Goal: Task Accomplishment & Management: Use online tool/utility

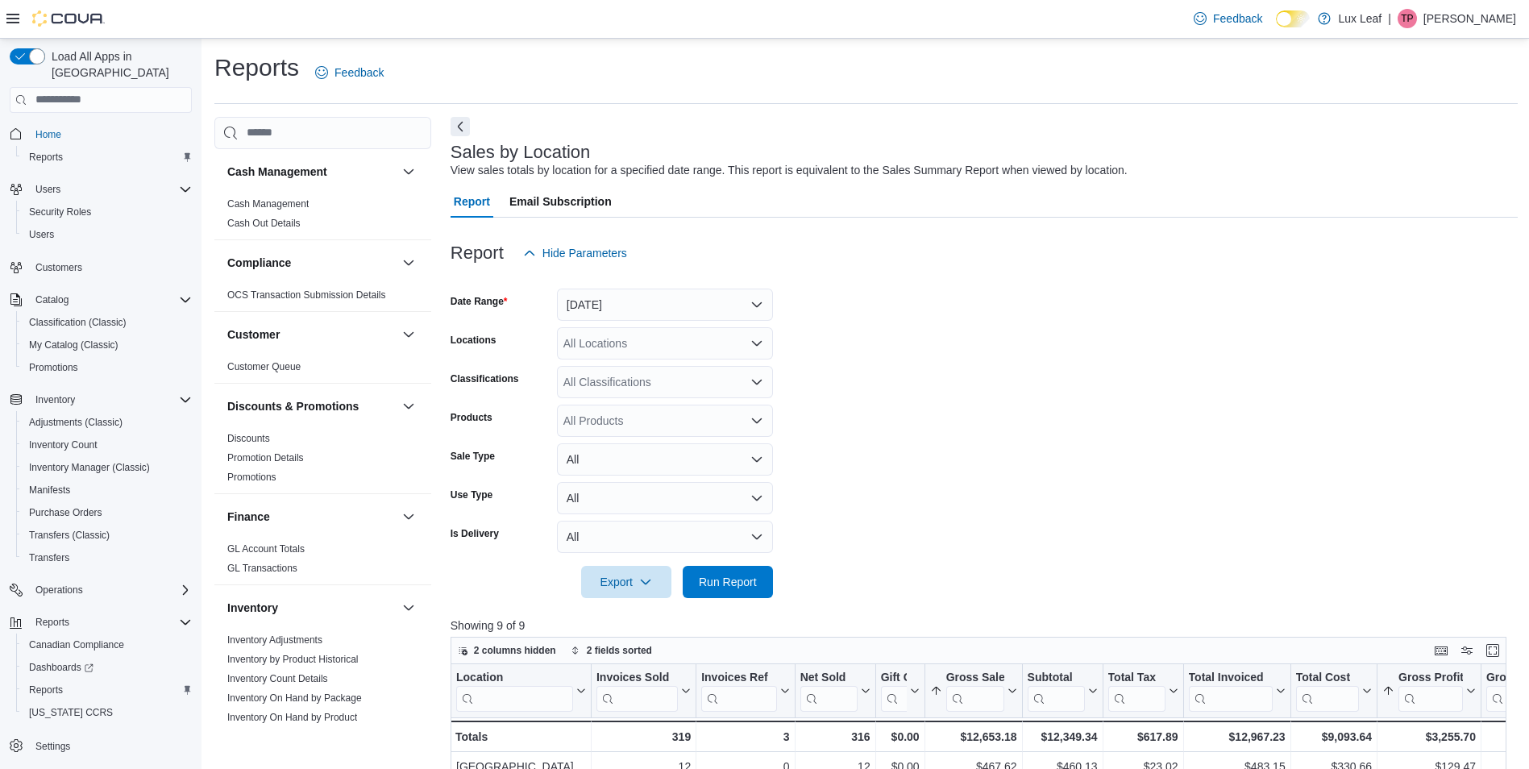
scroll to position [899, 0]
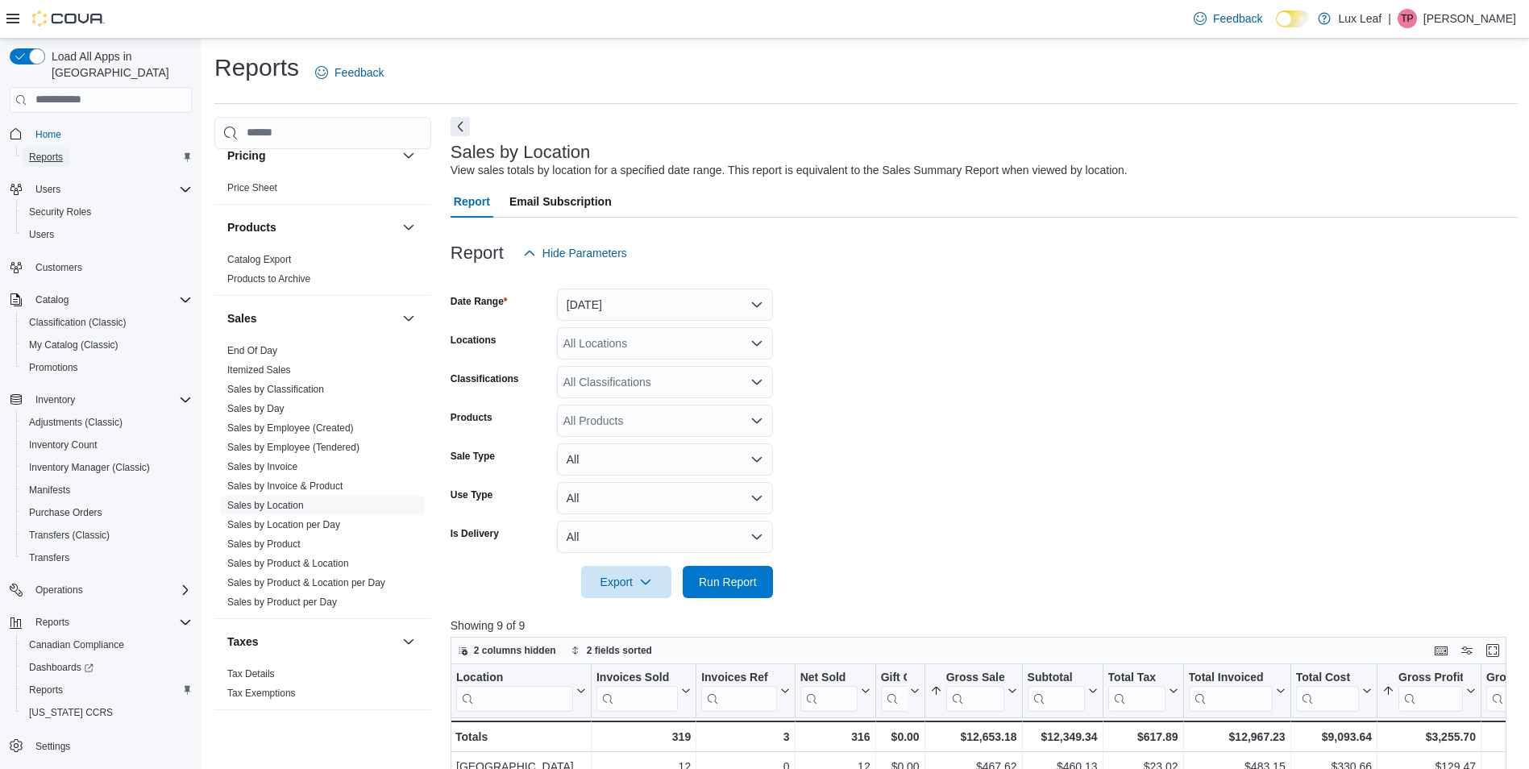
click at [54, 151] on span "Reports" at bounding box center [46, 157] width 34 height 13
click at [650, 309] on button "[DATE]" at bounding box center [665, 305] width 216 height 32
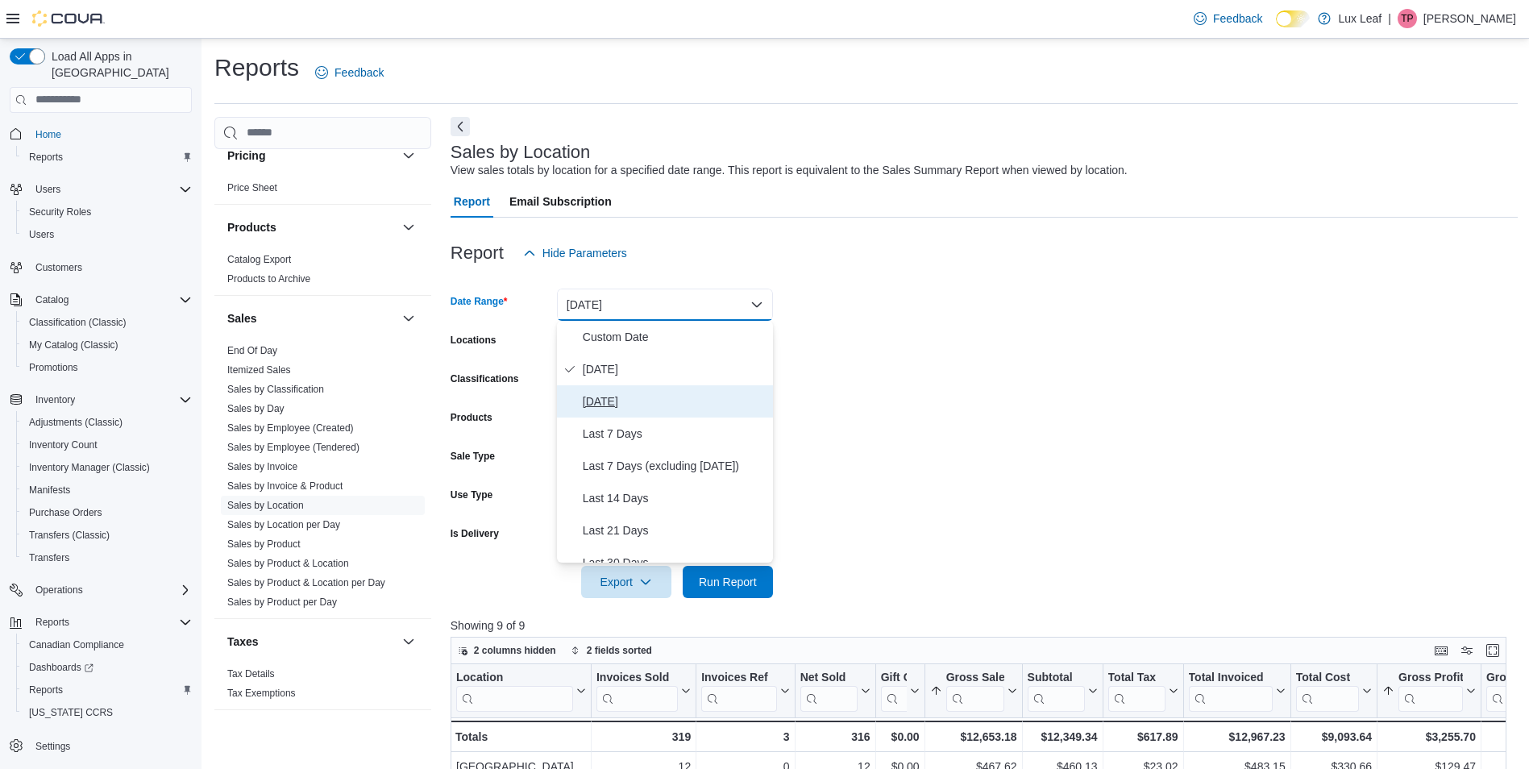
click at [620, 405] on span "[DATE]" at bounding box center [675, 401] width 184 height 19
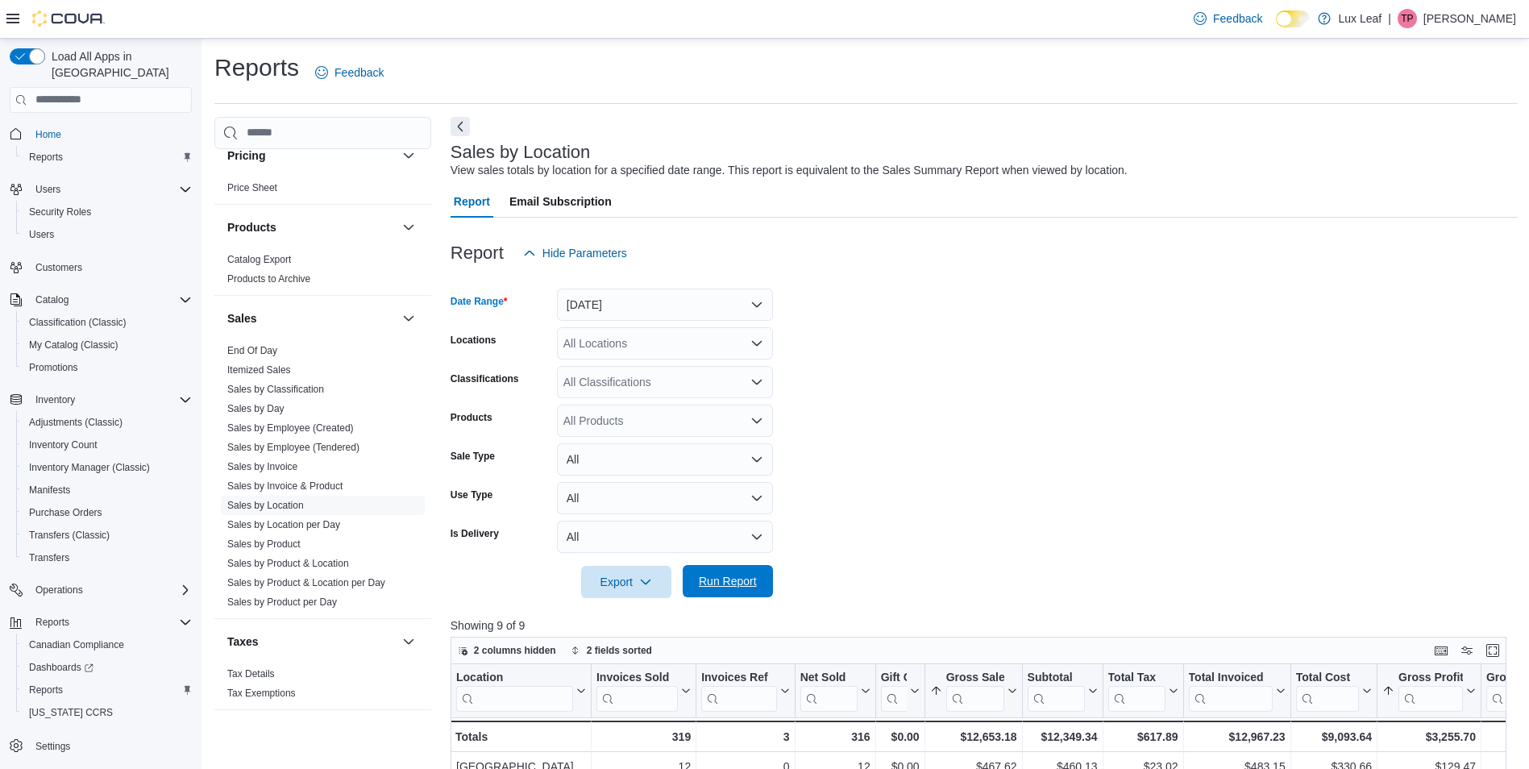
click at [702, 596] on span "Run Report" at bounding box center [727, 581] width 71 height 32
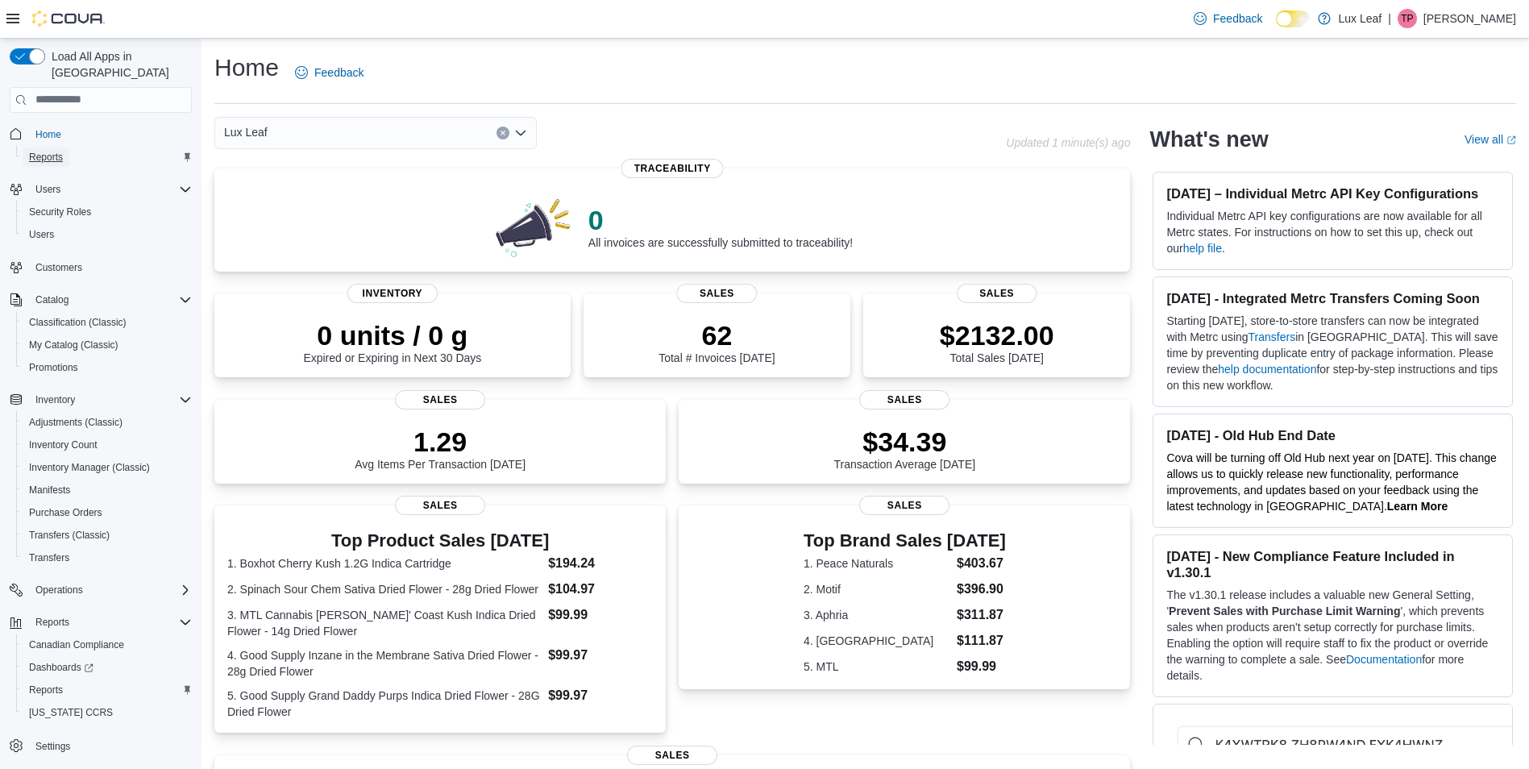
click at [46, 151] on span "Reports" at bounding box center [46, 157] width 34 height 13
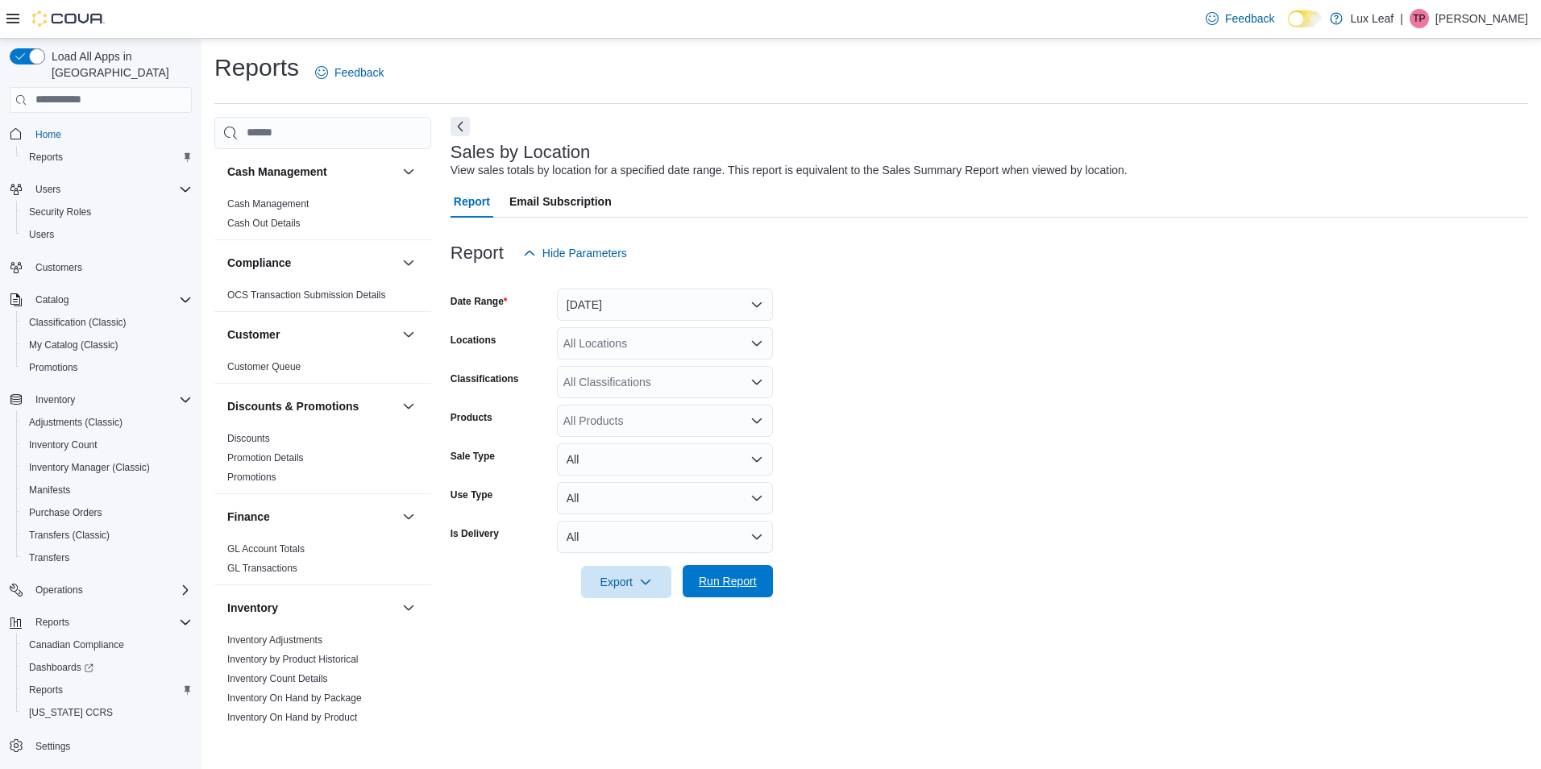
click at [717, 579] on span "Run Report" at bounding box center [728, 581] width 58 height 16
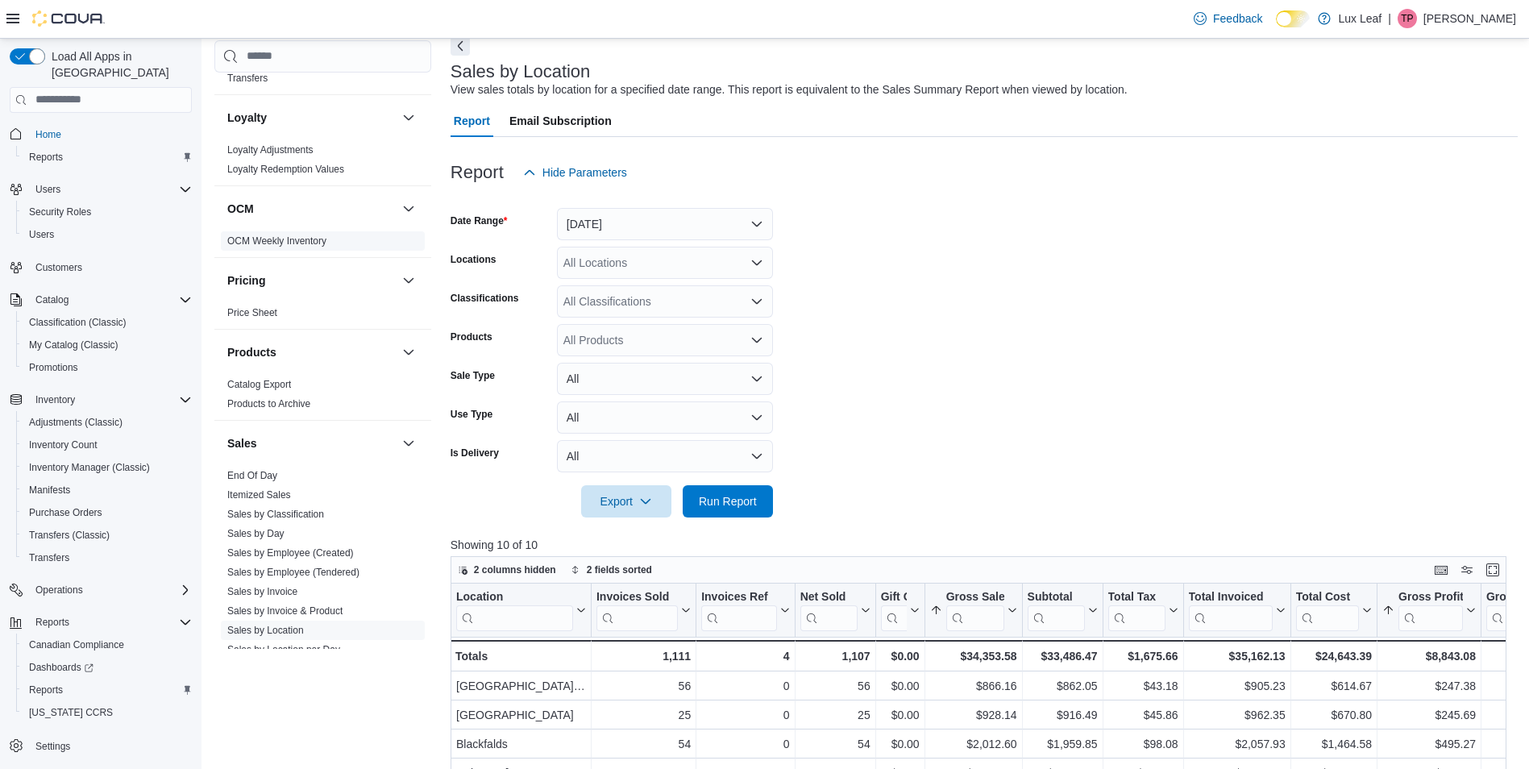
scroll to position [899, 0]
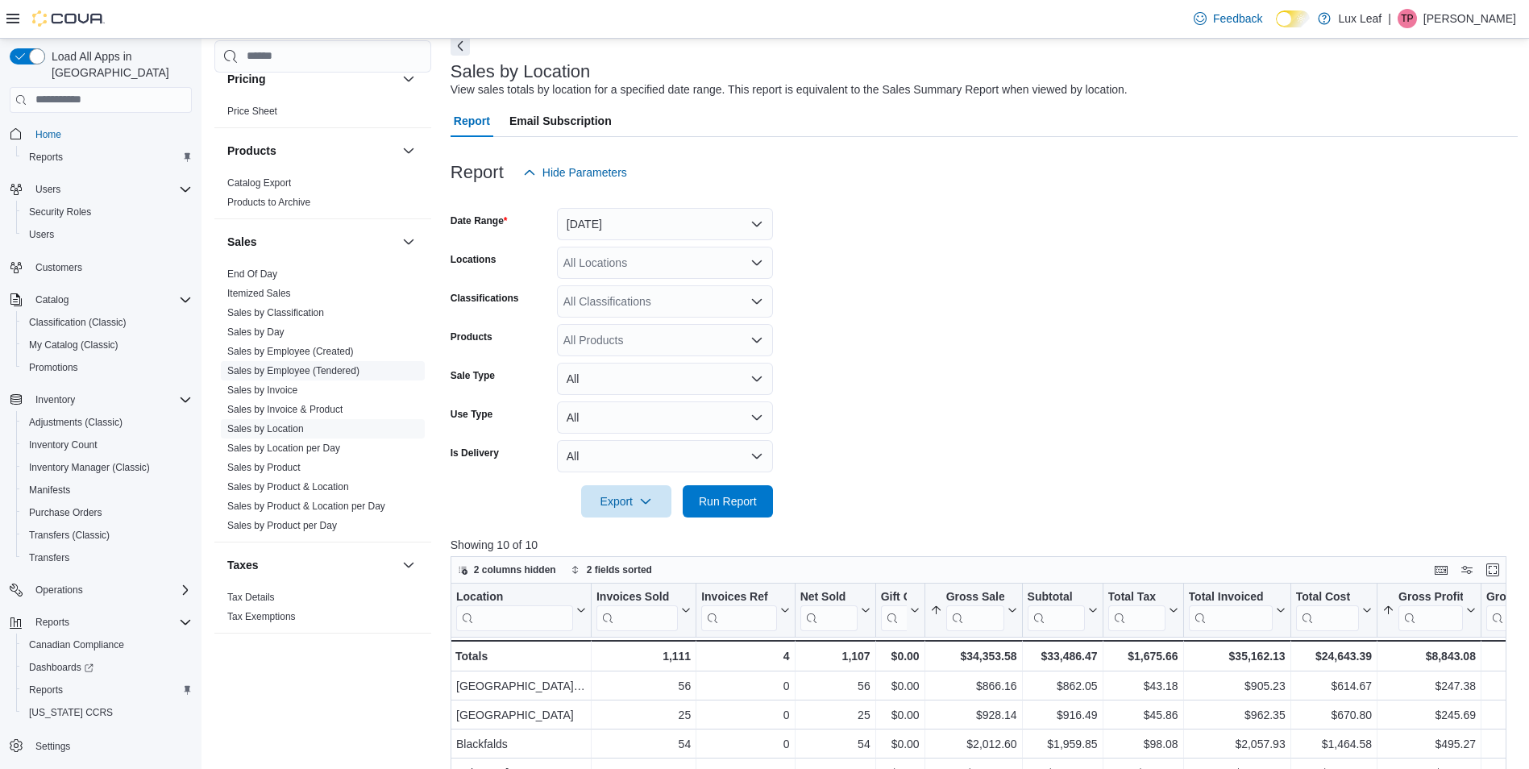
click at [274, 372] on link "Sales by Employee (Tendered)" at bounding box center [293, 370] width 132 height 11
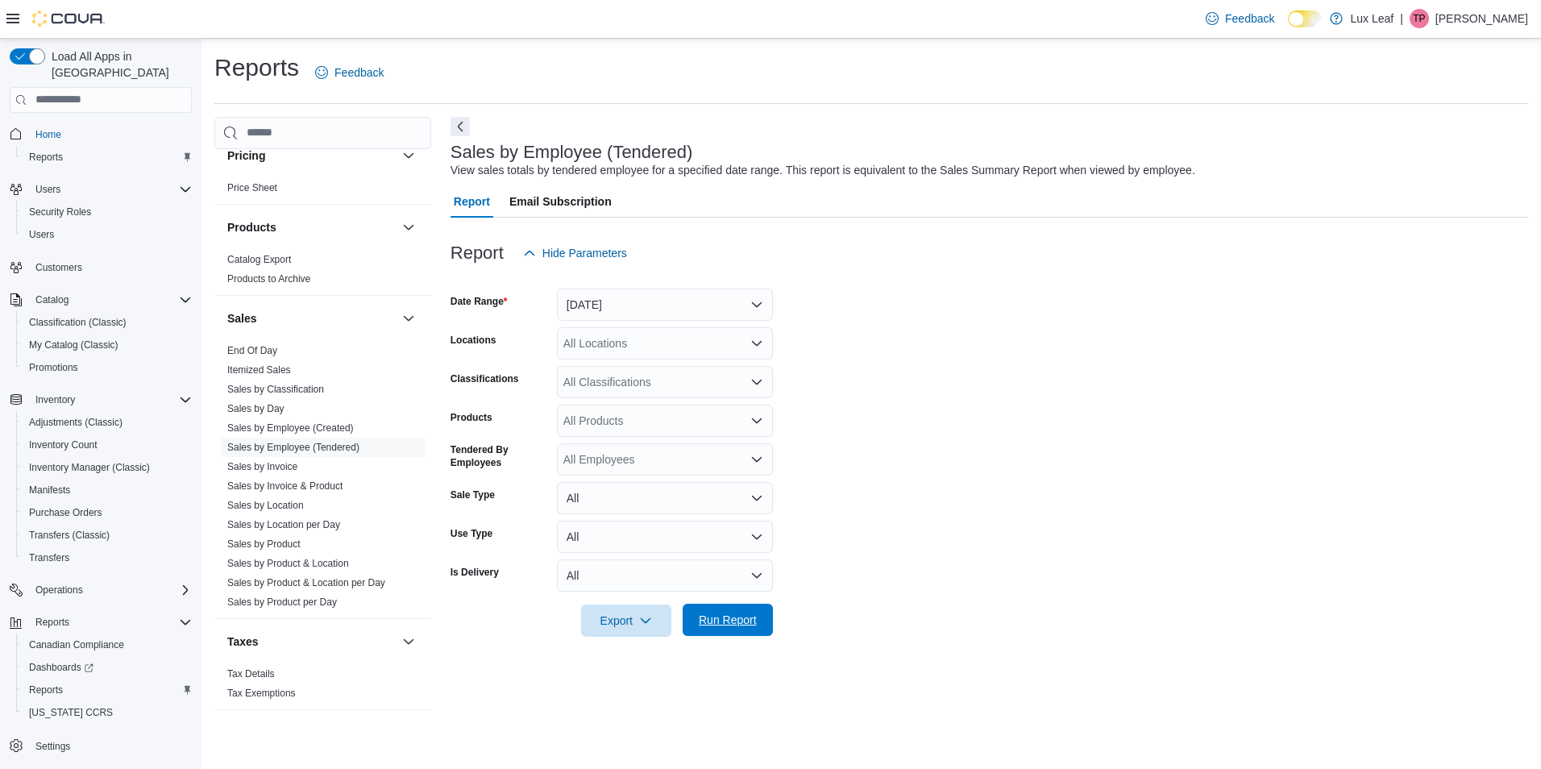
click at [717, 621] on span "Run Report" at bounding box center [728, 620] width 58 height 16
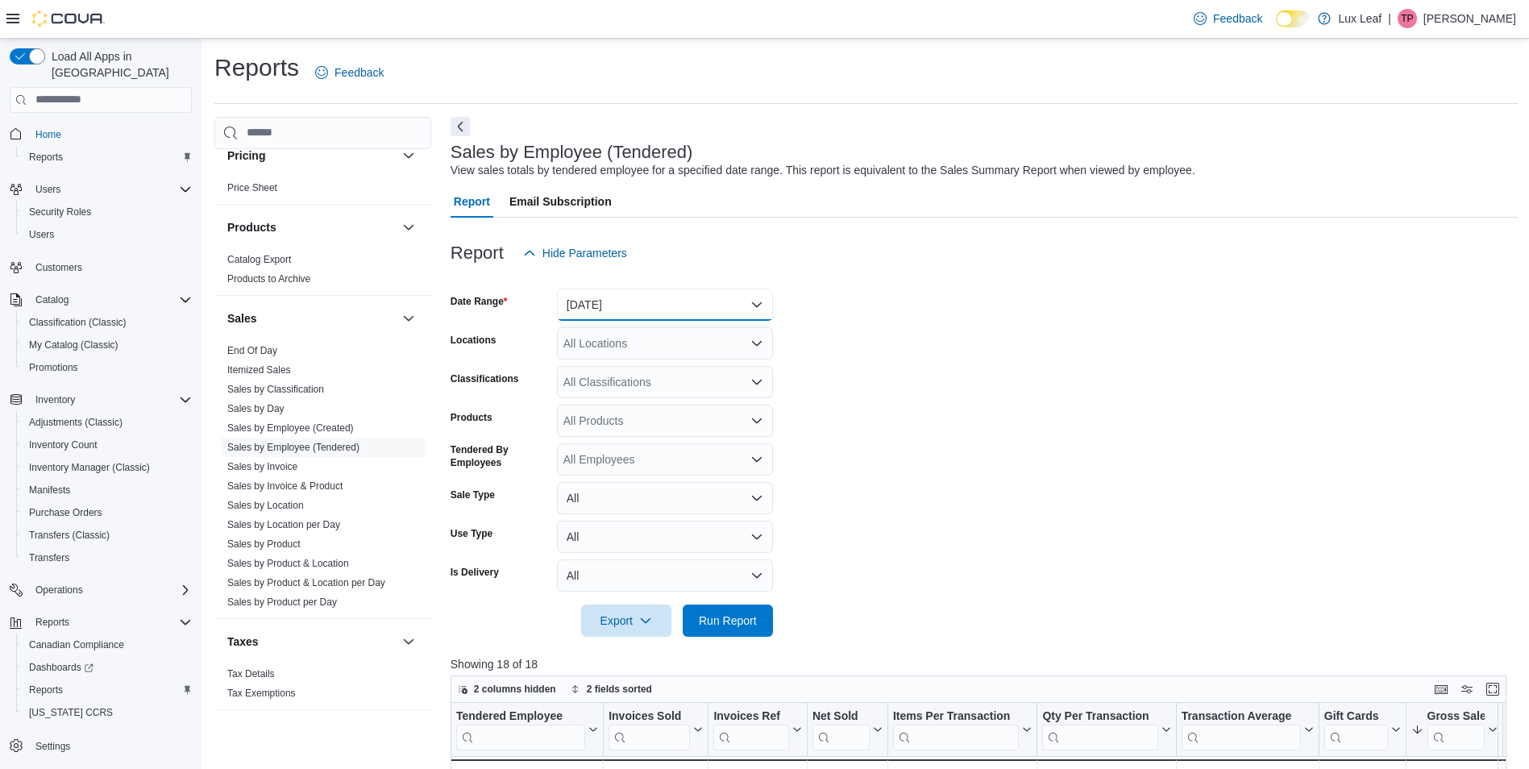
click at [650, 304] on button "[DATE]" at bounding box center [665, 305] width 216 height 32
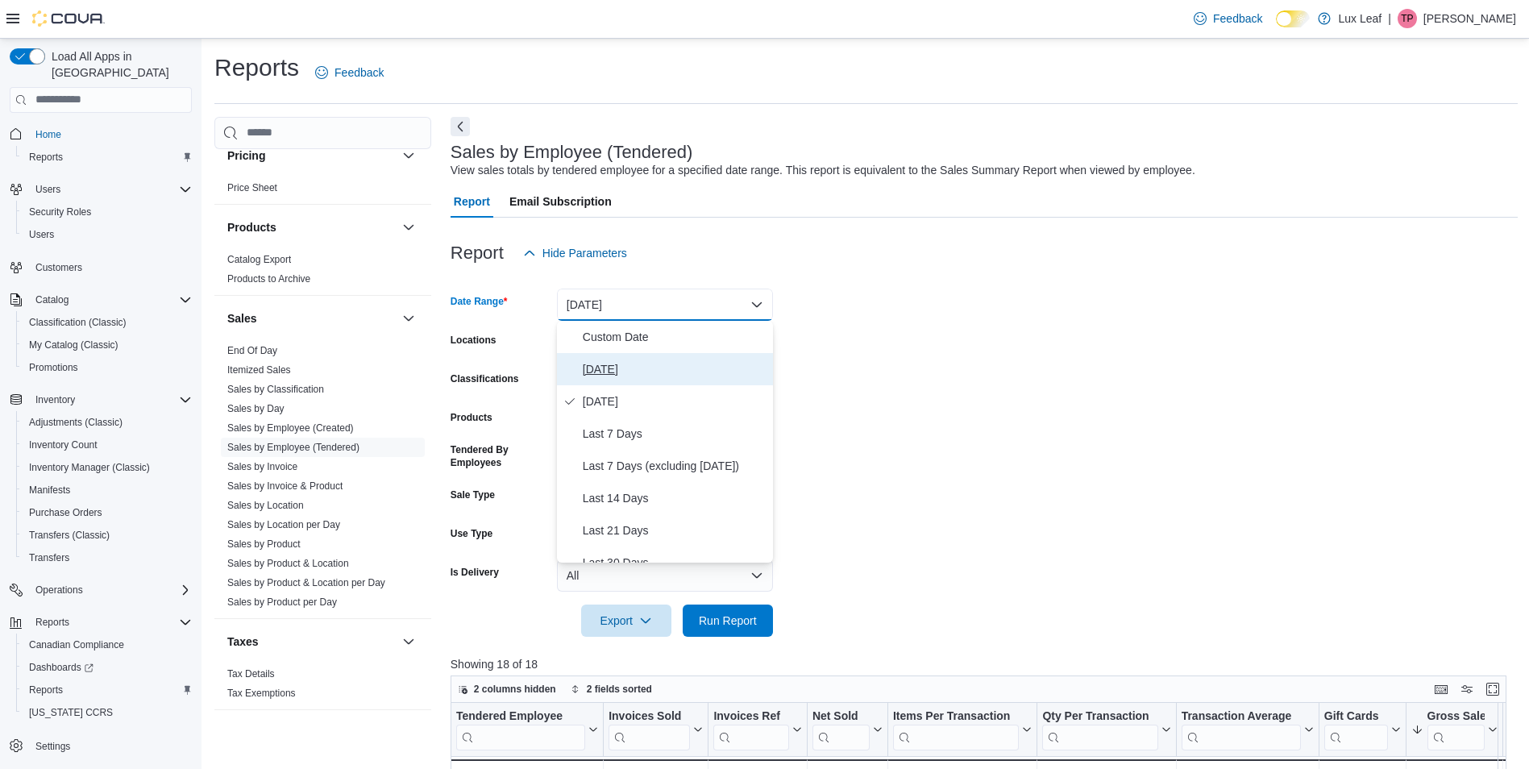
click at [613, 363] on span "[DATE]" at bounding box center [675, 368] width 184 height 19
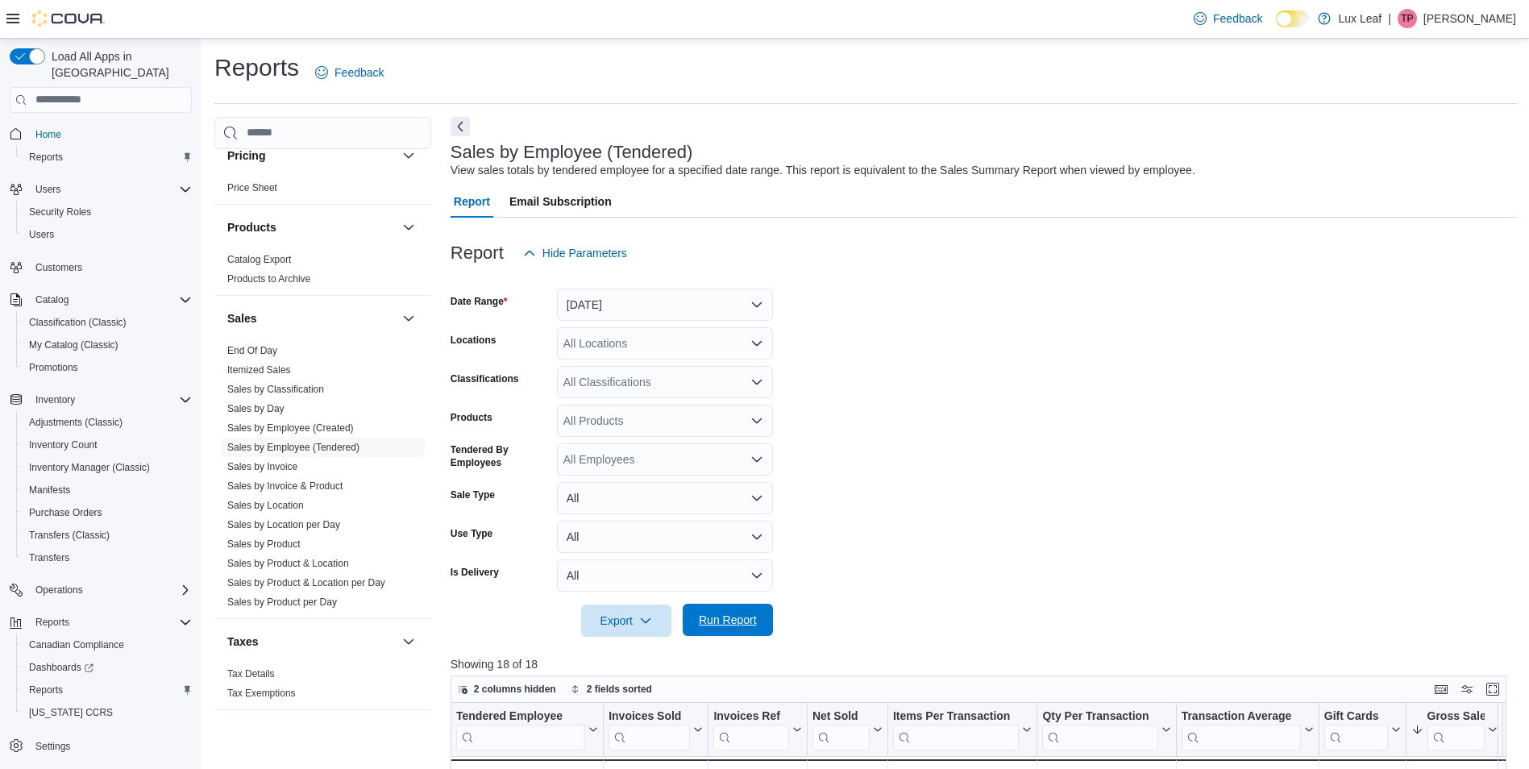
click at [725, 615] on span "Run Report" at bounding box center [728, 620] width 58 height 16
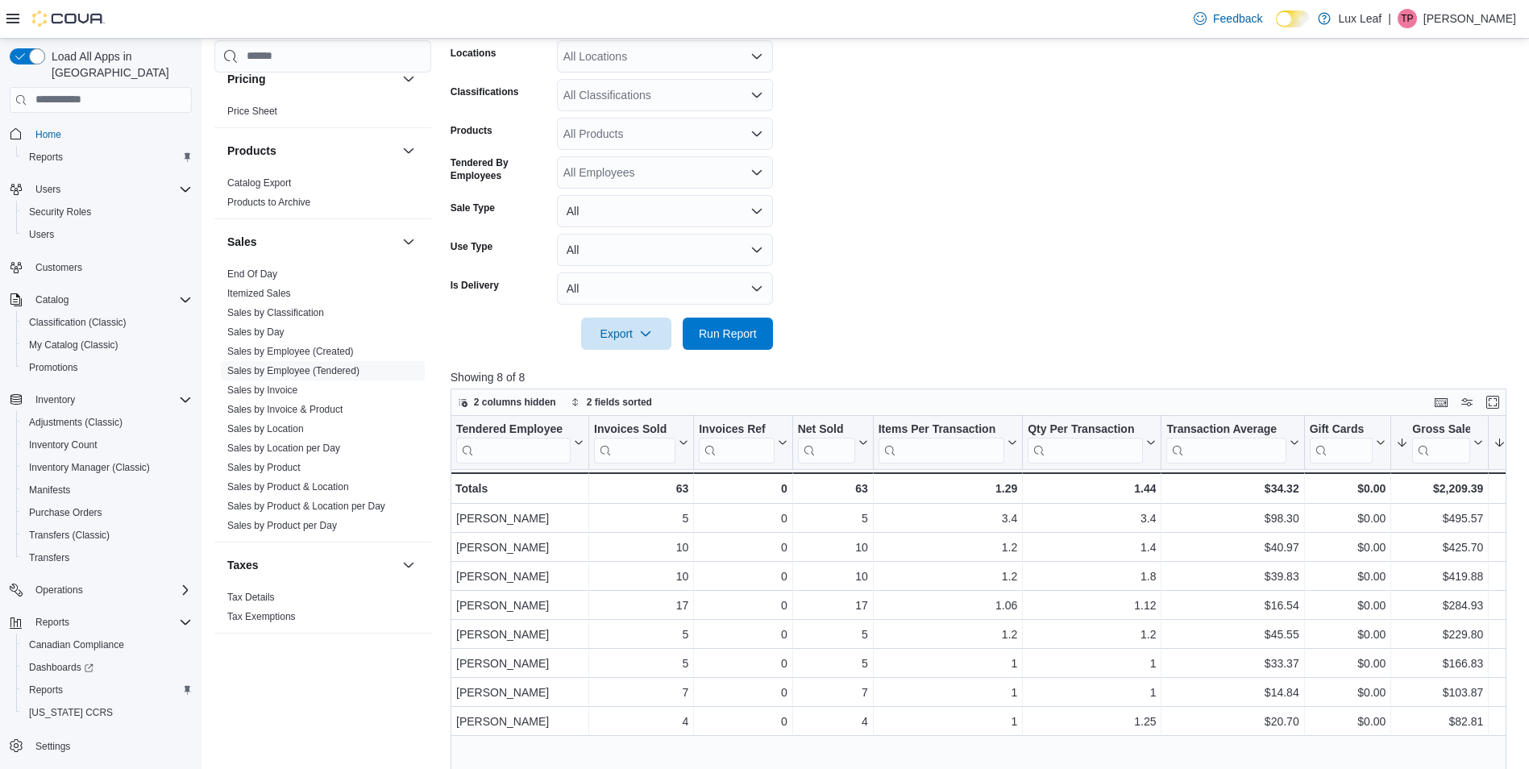
scroll to position [81, 0]
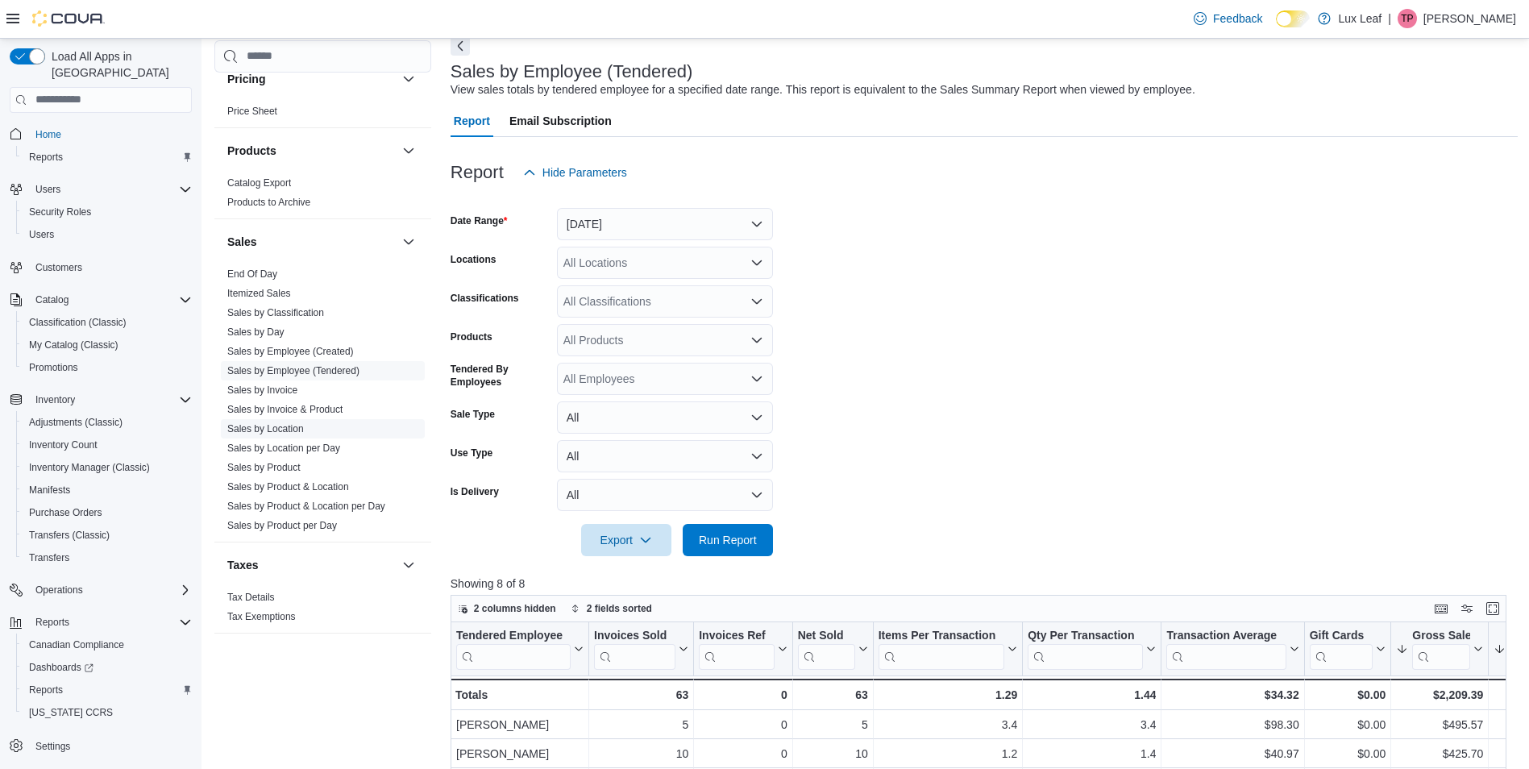
click at [268, 427] on link "Sales by Location" at bounding box center [265, 428] width 77 height 11
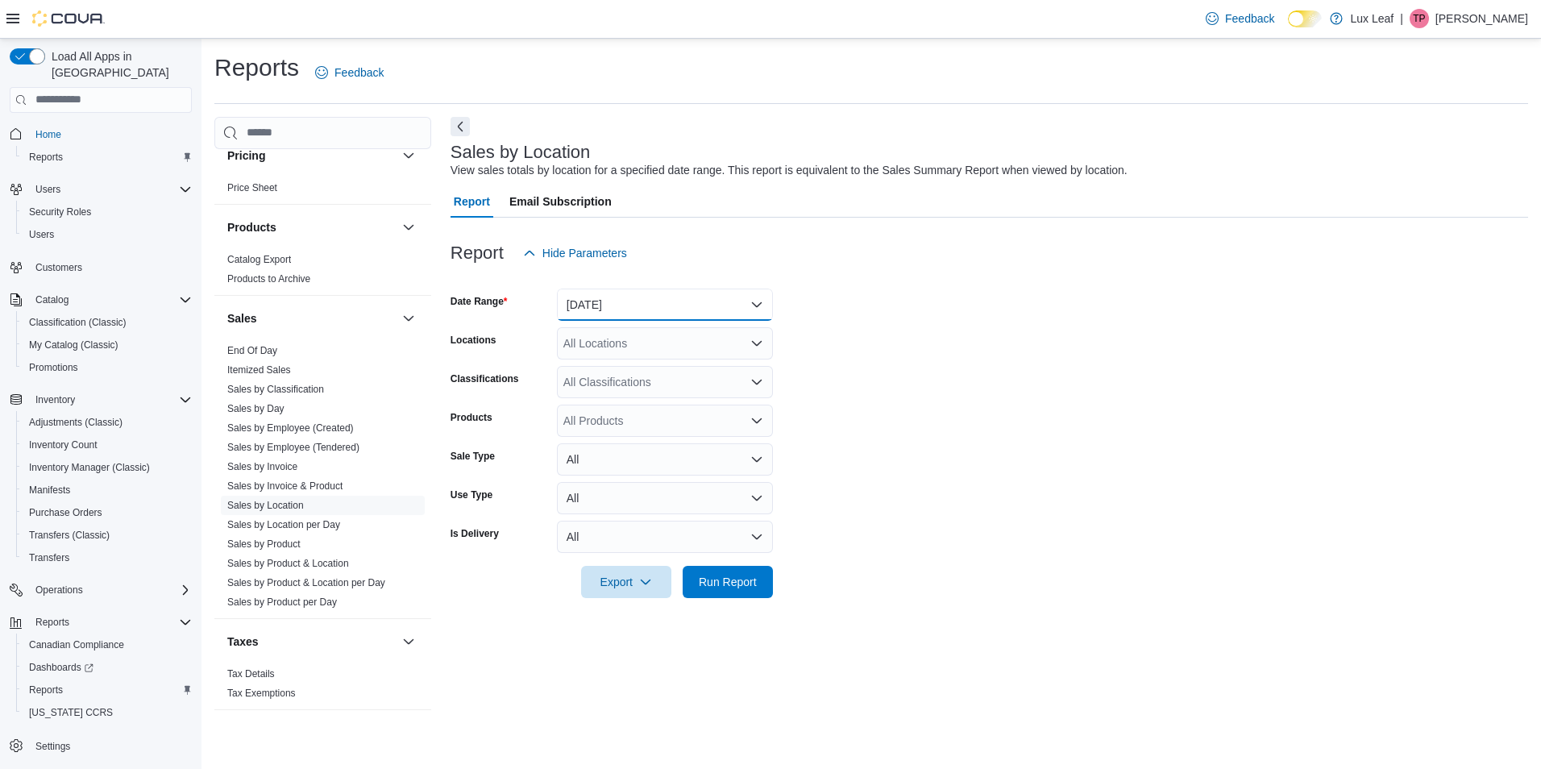
click at [671, 309] on button "[DATE]" at bounding box center [665, 305] width 216 height 32
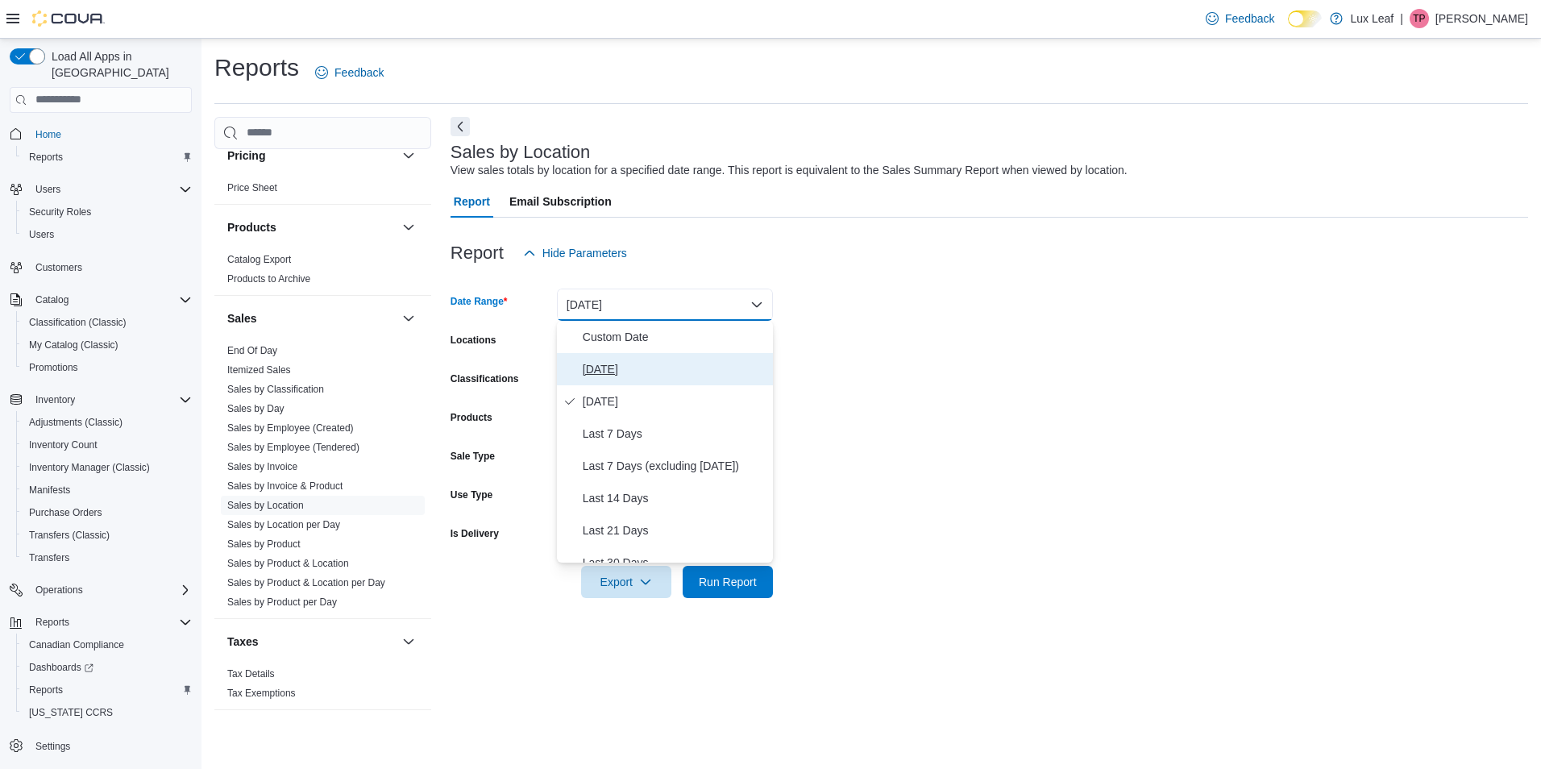
click at [650, 368] on span "[DATE]" at bounding box center [675, 368] width 184 height 19
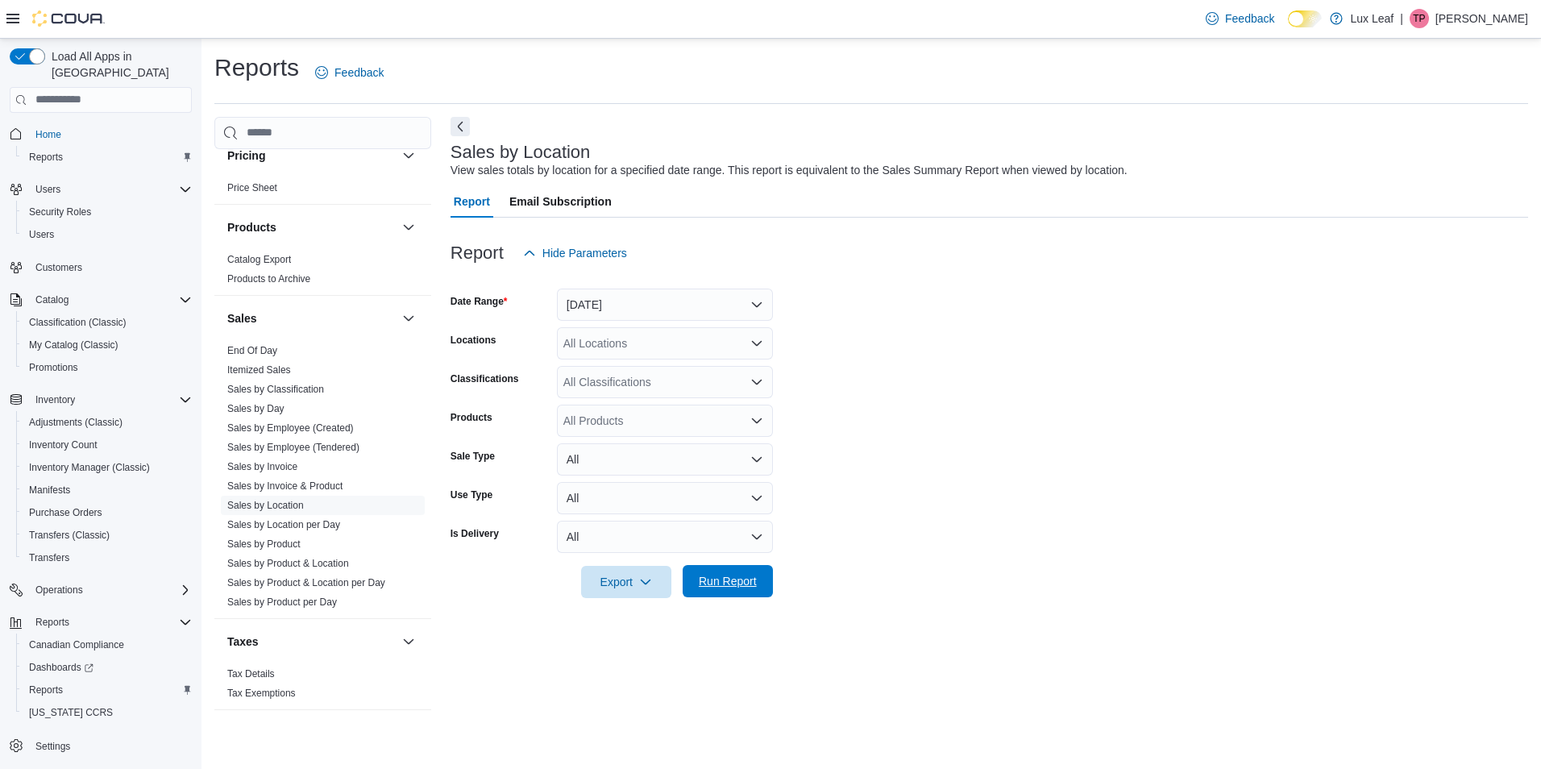
click at [719, 579] on span "Run Report" at bounding box center [728, 581] width 58 height 16
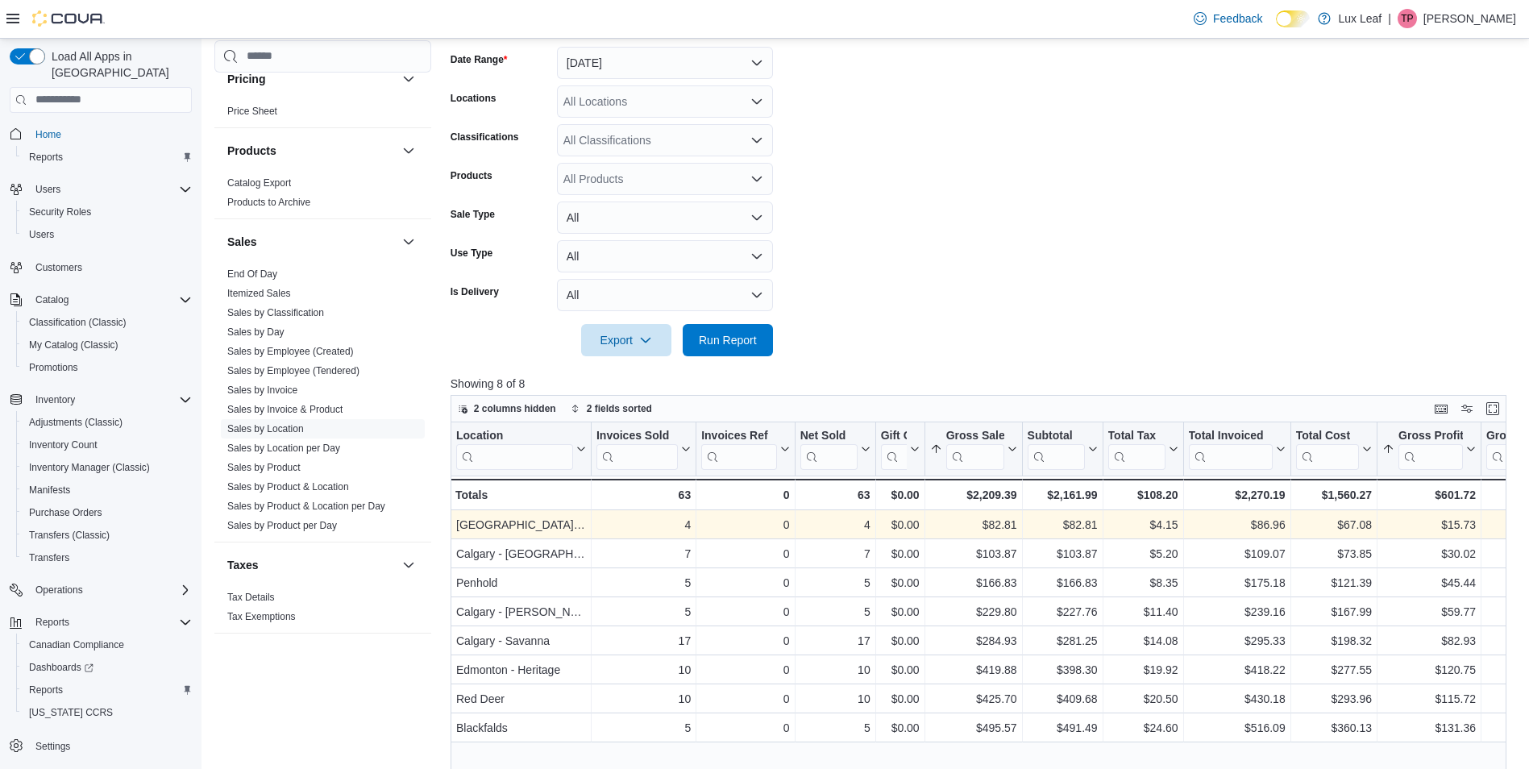
scroll to position [161, 0]
